Goal: Find specific page/section: Find specific page/section

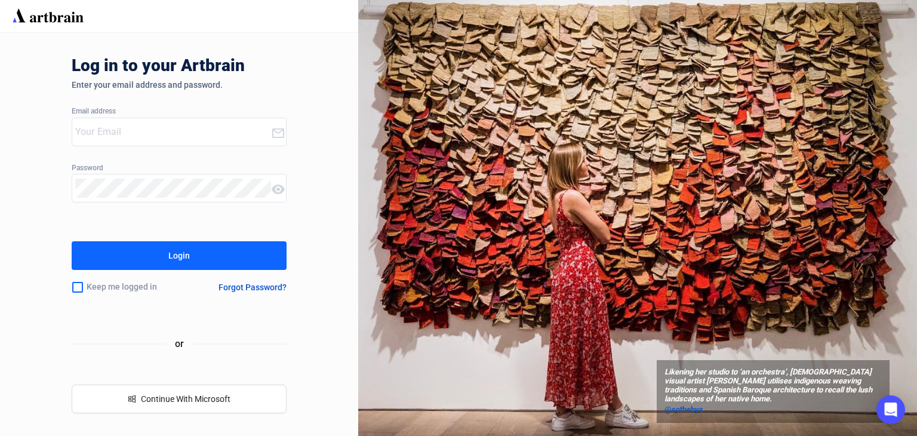
type input "[EMAIL_ADDRESS][DOMAIN_NAME]"
click at [199, 255] on button "Login" at bounding box center [179, 255] width 215 height 29
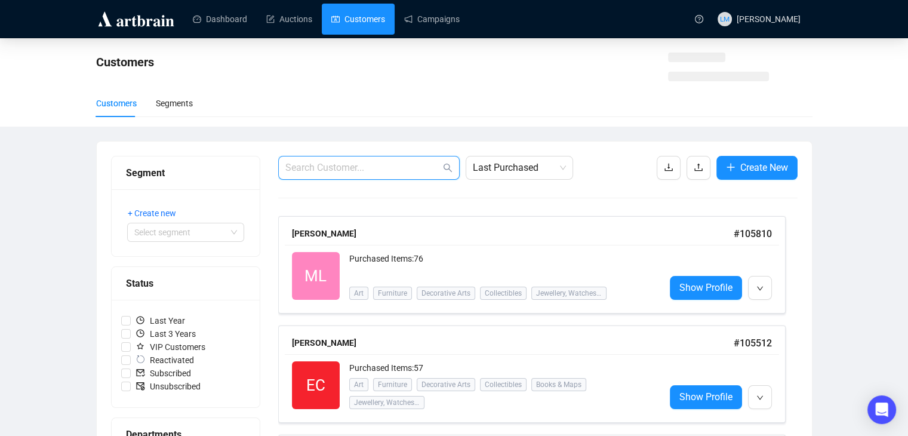
click at [323, 167] on input "text" at bounding box center [362, 168] width 155 height 14
paste input "[EMAIL_ADDRESS][DOMAIN_NAME]"
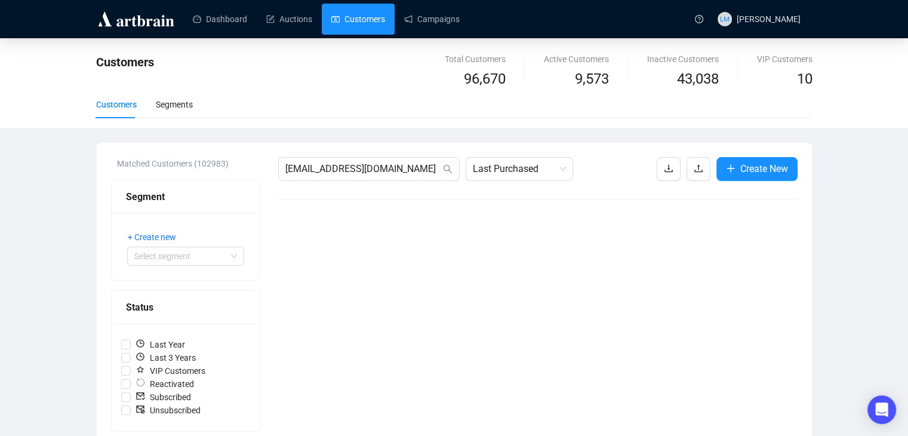
click at [359, 169] on input "[EMAIL_ADDRESS][DOMAIN_NAME]" at bounding box center [362, 169] width 155 height 14
paste input "[PERSON_NAME][EMAIL_ADDRESS][PERSON_NAME][DOMAIN_NAME]"
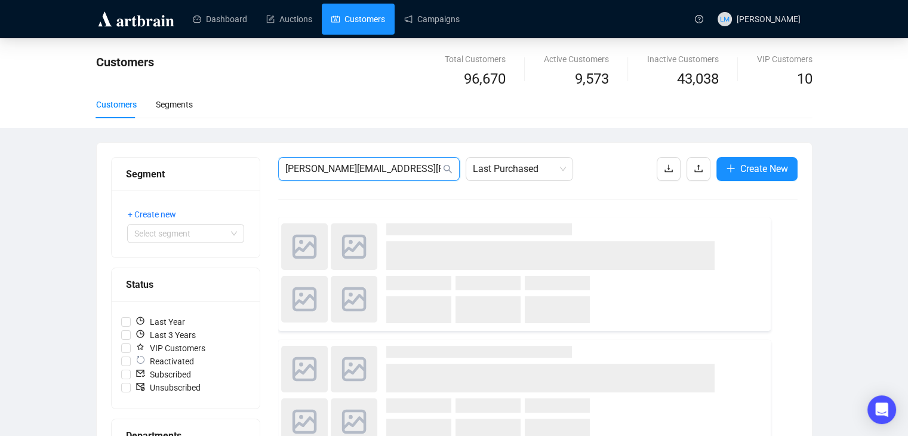
type input "[PERSON_NAME][EMAIL_ADDRESS][PERSON_NAME][DOMAIN_NAME]"
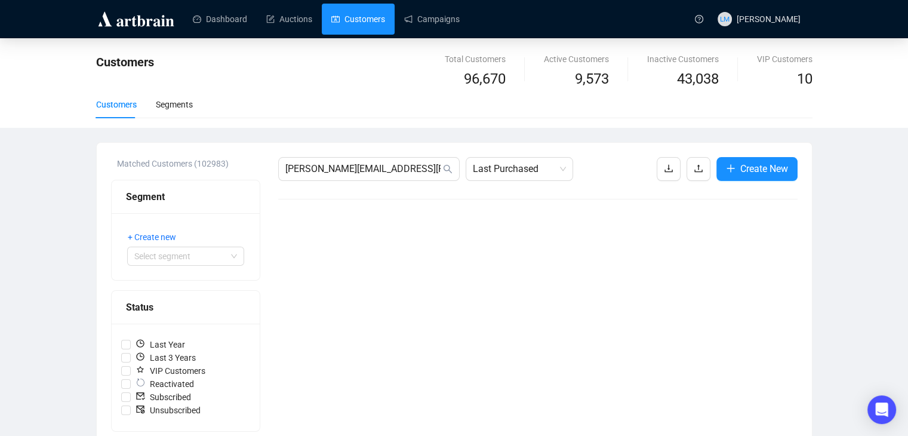
click at [390, 168] on input "[PERSON_NAME][EMAIL_ADDRESS][PERSON_NAME][DOMAIN_NAME]" at bounding box center [362, 169] width 155 height 14
